Goal: Obtain resource: Obtain resource

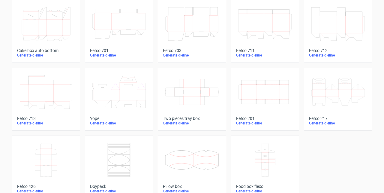
scroll to position [181, 0]
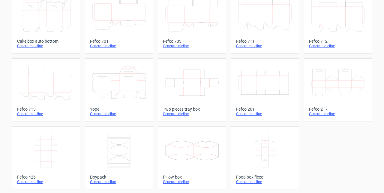
click at [56, 145] on icon at bounding box center [46, 151] width 53 height 34
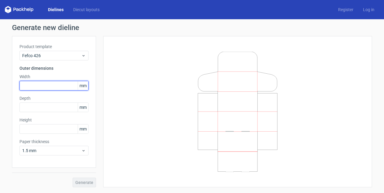
click at [41, 83] on input "text" at bounding box center [54, 86] width 69 height 10
click at [58, 85] on input "text" at bounding box center [54, 86] width 69 height 10
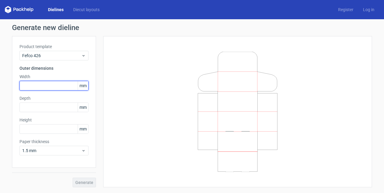
click at [58, 85] on input "text" at bounding box center [54, 86] width 69 height 10
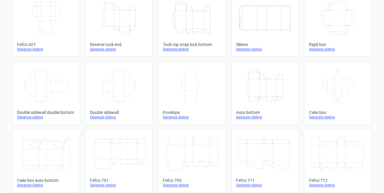
scroll to position [41, 0]
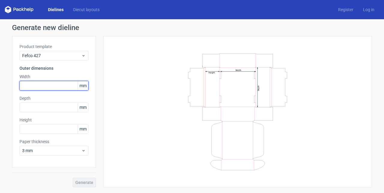
click at [38, 87] on input "text" at bounding box center [54, 86] width 69 height 10
type input "260"
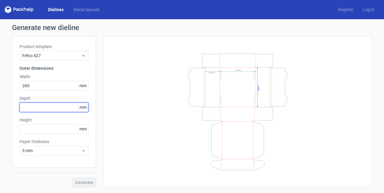
click at [35, 108] on input "text" at bounding box center [54, 107] width 69 height 10
type input "230"
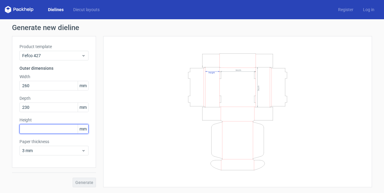
click at [33, 130] on input "text" at bounding box center [54, 129] width 69 height 10
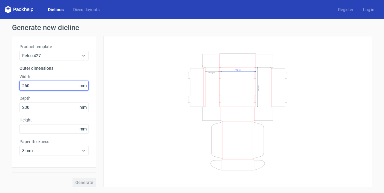
click at [25, 84] on input "260" at bounding box center [54, 86] width 69 height 10
type input "250"
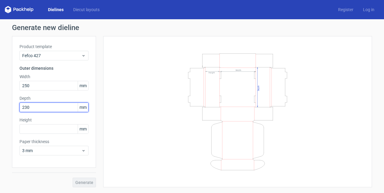
click at [25, 106] on input "230" at bounding box center [54, 107] width 69 height 10
type input "220"
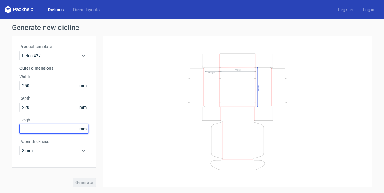
click at [38, 129] on input "text" at bounding box center [54, 129] width 69 height 10
type input "60"
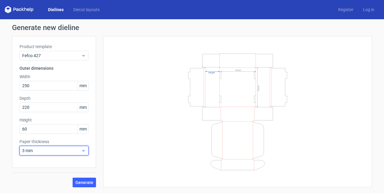
click at [79, 150] on span "3 mm" at bounding box center [51, 150] width 59 height 6
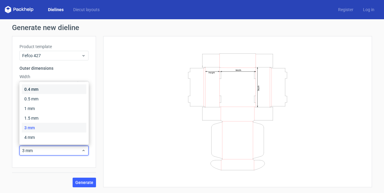
click at [40, 89] on div "0.4 mm" at bounding box center [54, 89] width 65 height 10
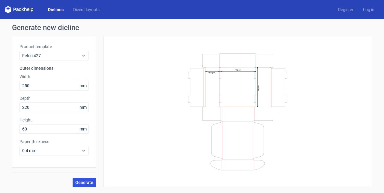
click at [87, 185] on button "Generate" at bounding box center [84, 182] width 23 height 10
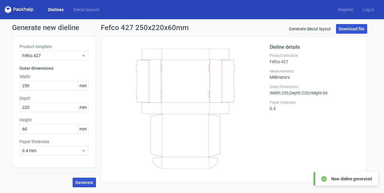
click at [349, 28] on link "Download file" at bounding box center [351, 29] width 31 height 10
